Goal: Navigation & Orientation: Go to known website

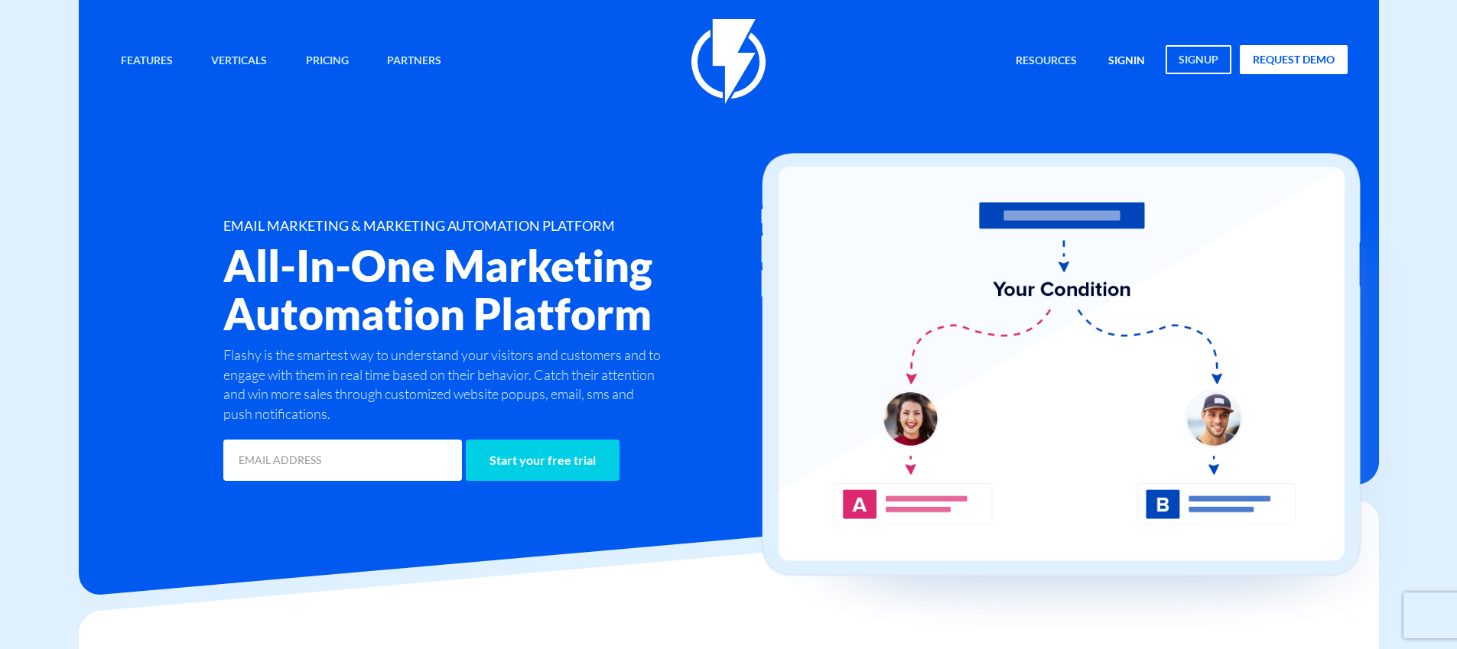
click at [1130, 64] on link "signin" at bounding box center [1127, 61] width 60 height 33
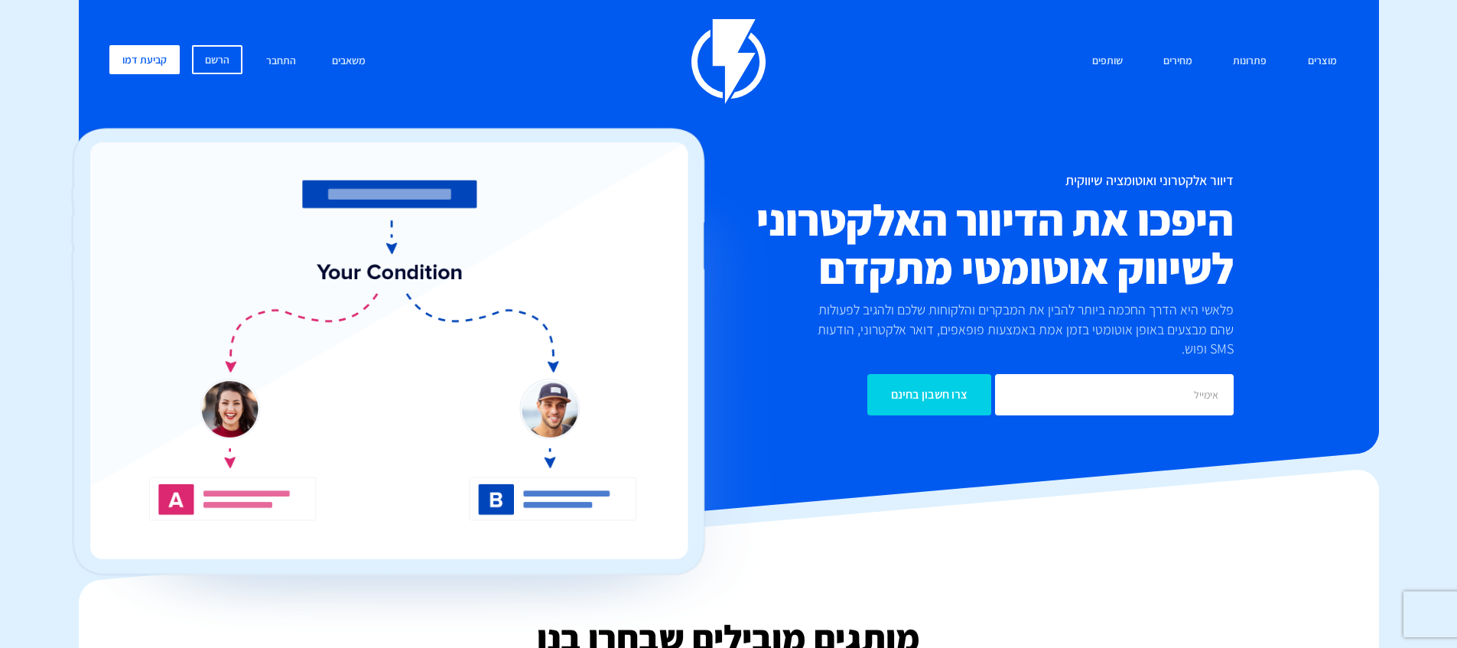
click at [1210, 112] on div "מוצרים שיווק אוטומטי הפכו את השיווק לאוטומטי דיוור אלקטרוני שלחו את המסר הנכון …" at bounding box center [729, 236] width 1262 height 434
click at [280, 64] on link "התחבר" at bounding box center [281, 61] width 53 height 33
